Goal: Information Seeking & Learning: Learn about a topic

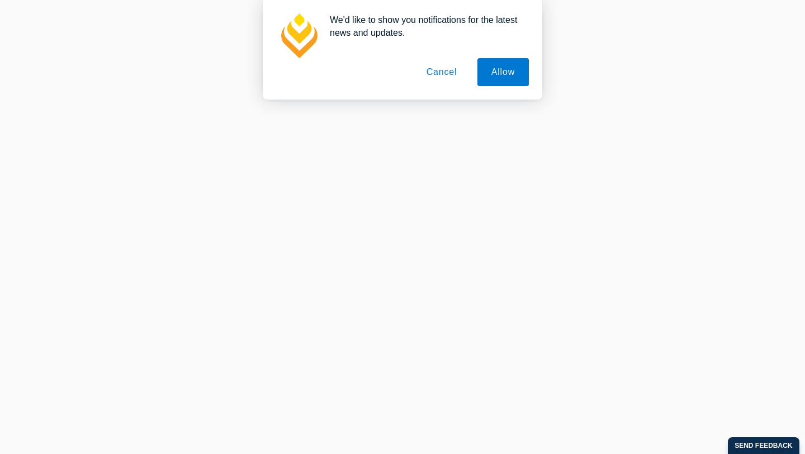
scroll to position [1221, 0]
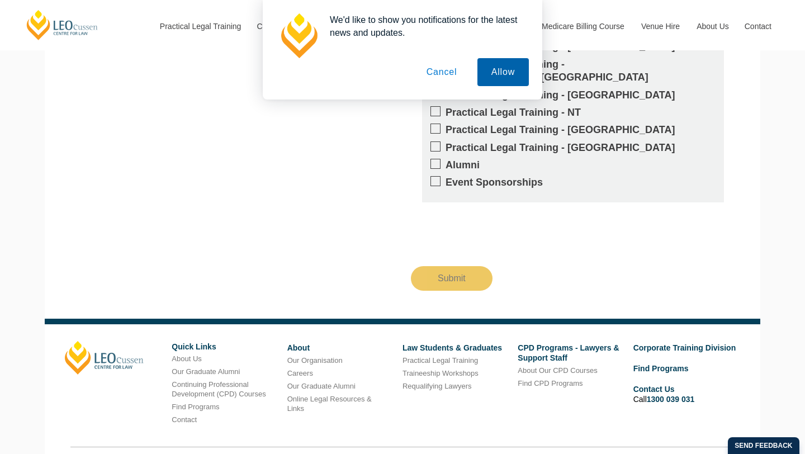
click at [505, 69] on button "Allow" at bounding box center [503, 72] width 51 height 28
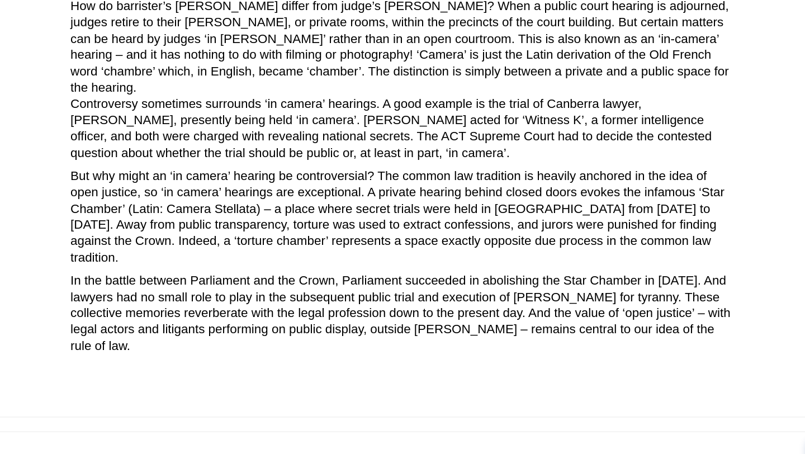
scroll to position [490, 0]
